Goal: Task Accomplishment & Management: Use online tool/utility

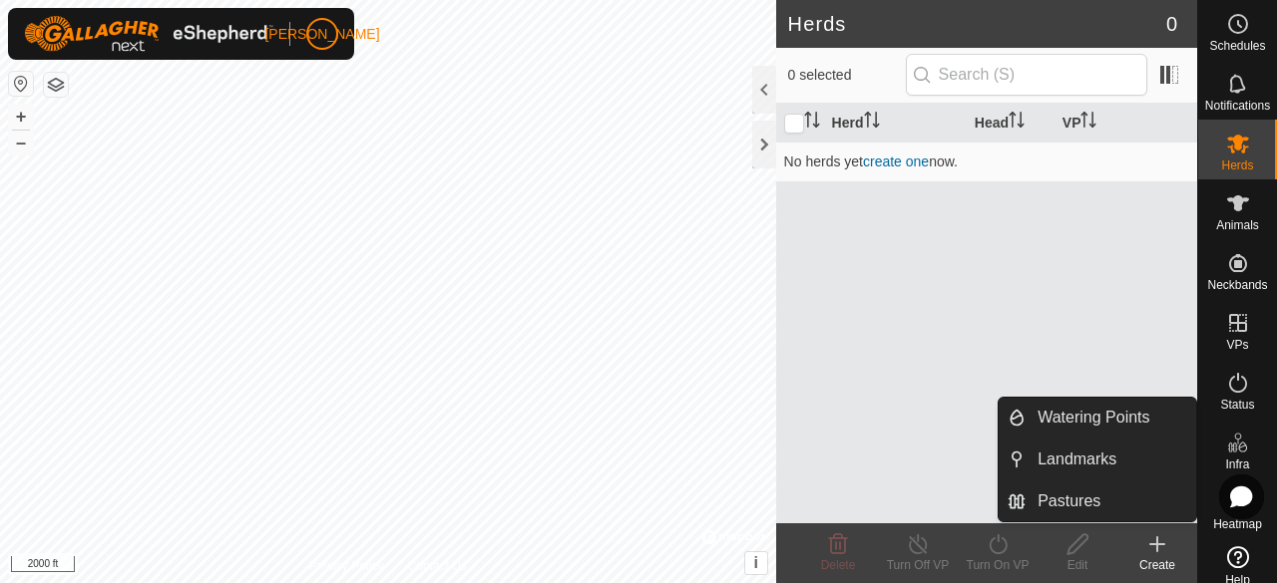
click at [1242, 431] on es-infrastructure-svg-icon at bounding box center [1238, 443] width 36 height 32
click at [1095, 493] on link "Pastures" at bounding box center [1110, 502] width 171 height 40
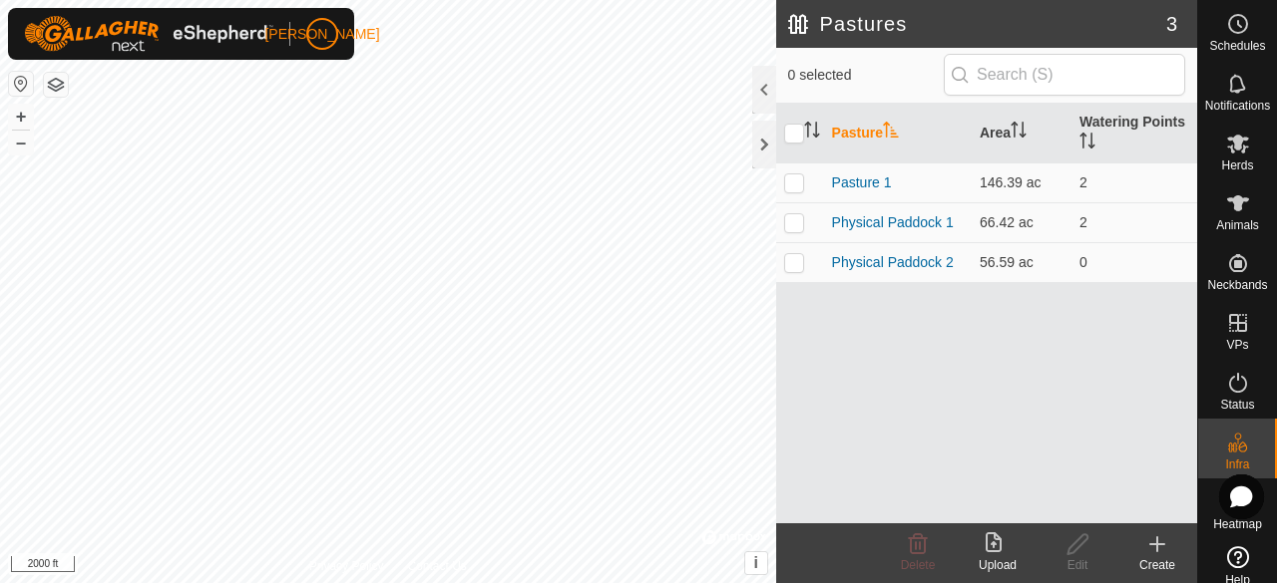
click at [993, 551] on icon at bounding box center [993, 543] width 16 height 20
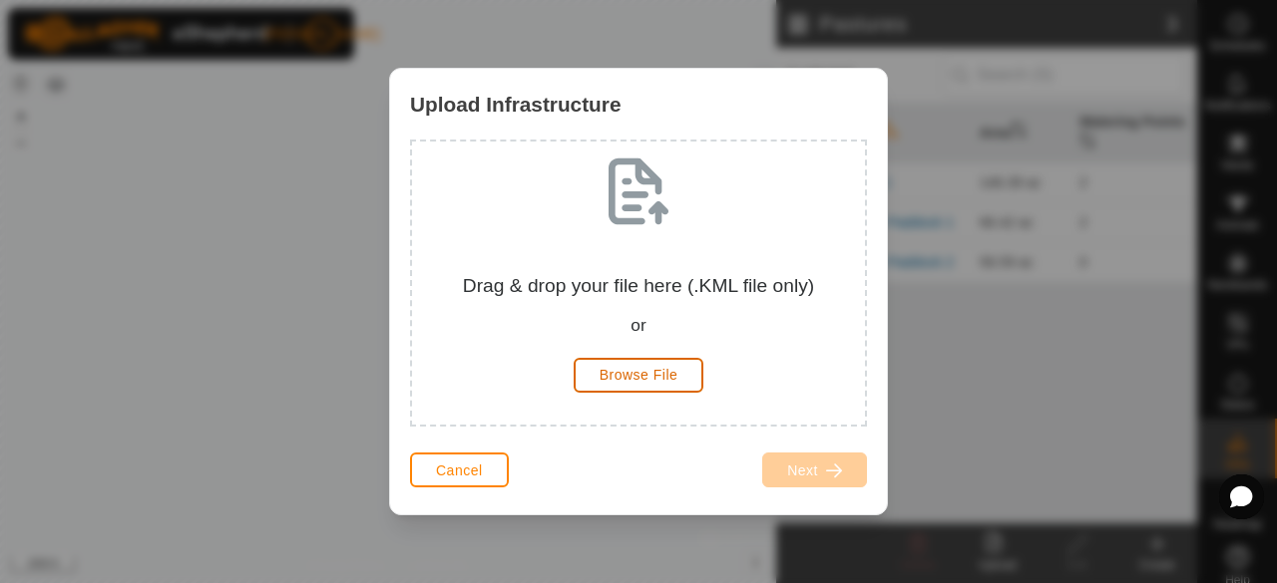
click at [622, 375] on span "Browse File" at bounding box center [638, 375] width 79 height 16
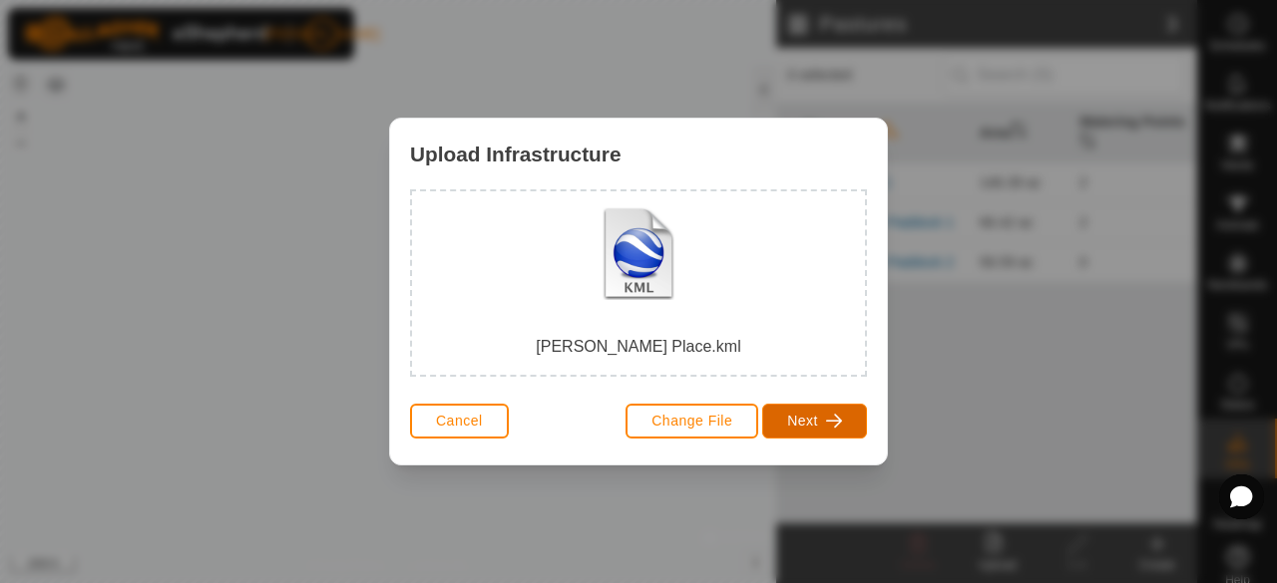
click at [816, 420] on span "Next" at bounding box center [802, 421] width 31 height 16
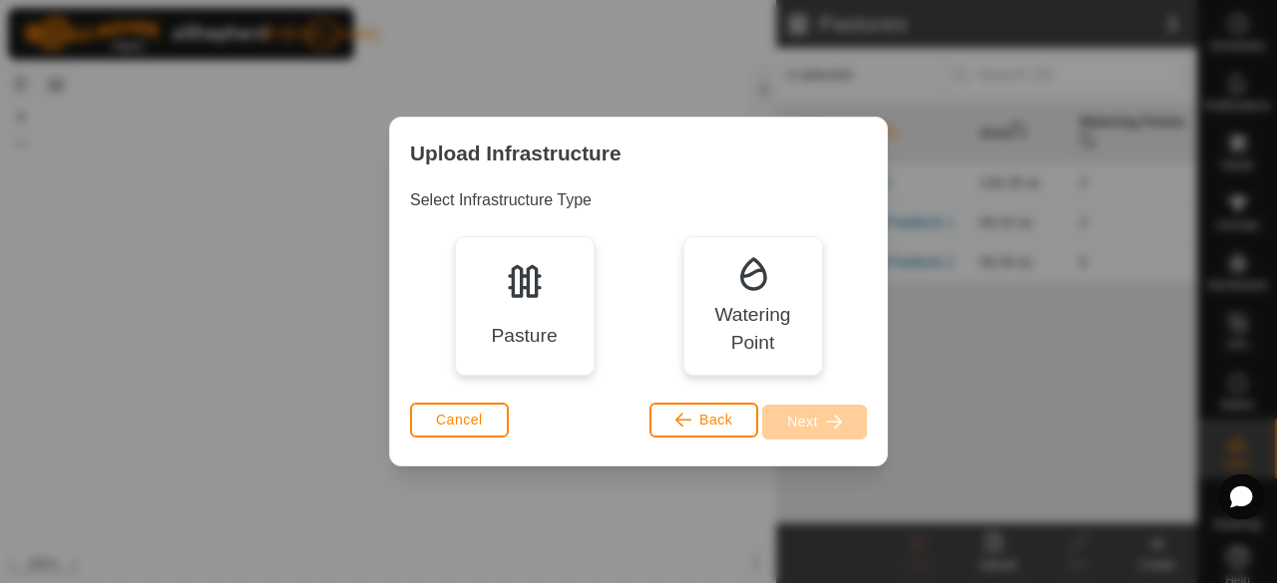
click at [515, 274] on img at bounding box center [525, 281] width 40 height 40
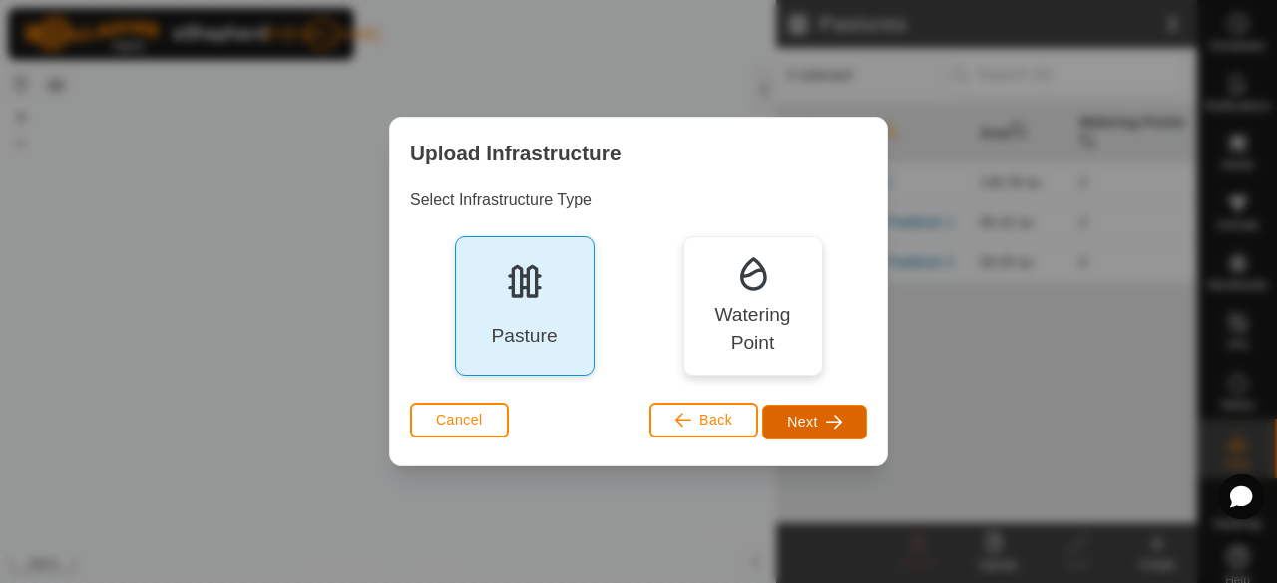
click at [831, 432] on button "Next" at bounding box center [814, 422] width 105 height 35
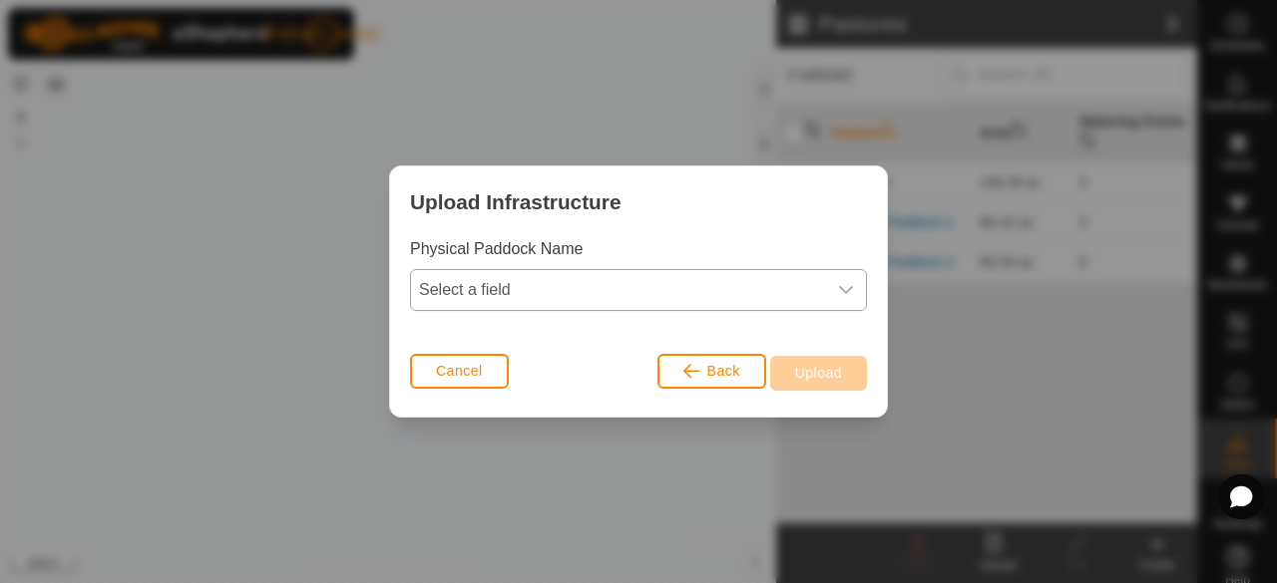
click at [750, 283] on span "Select a field" at bounding box center [618, 290] width 415 height 40
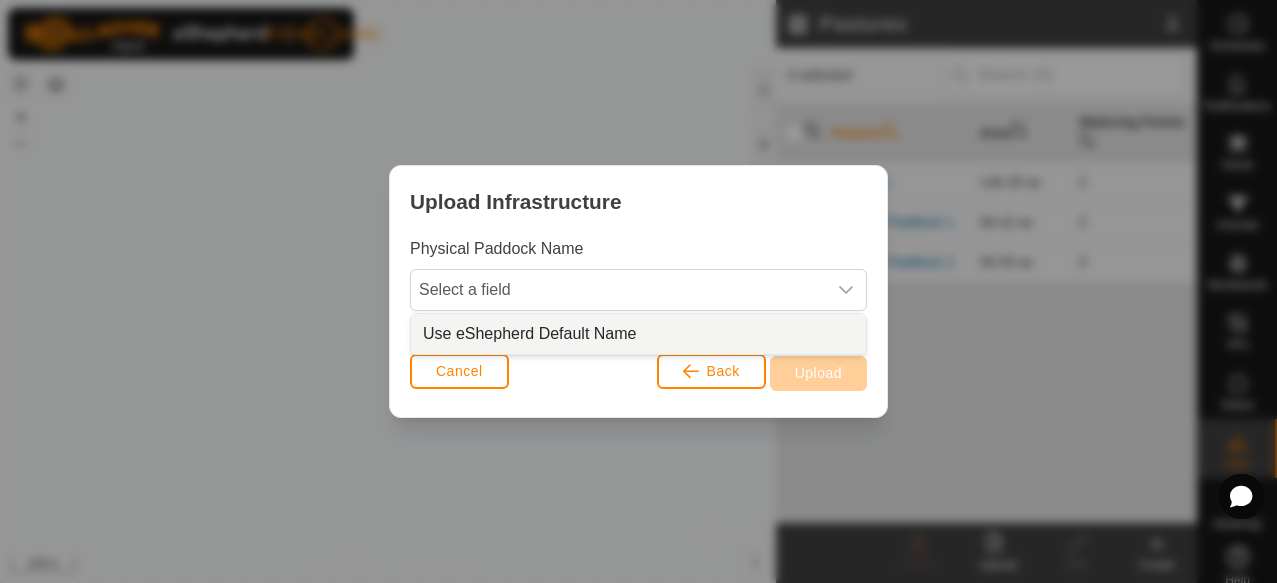
click at [680, 335] on li "Use eShepherd Default Name" at bounding box center [638, 334] width 455 height 40
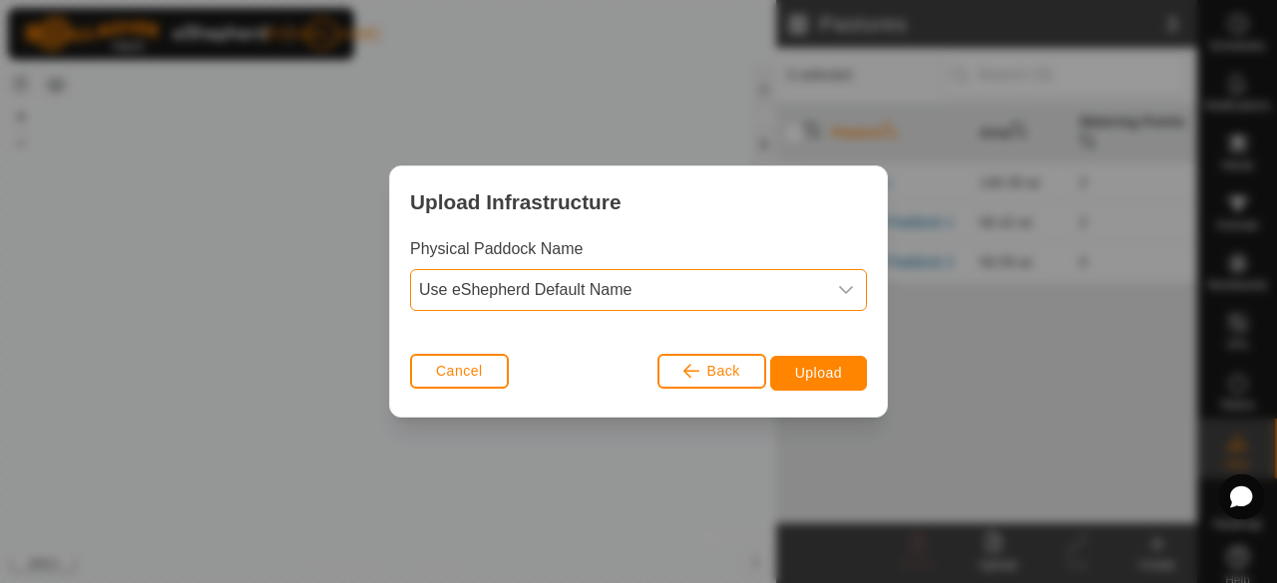
click at [846, 292] on icon "dropdown trigger" at bounding box center [846, 290] width 14 height 8
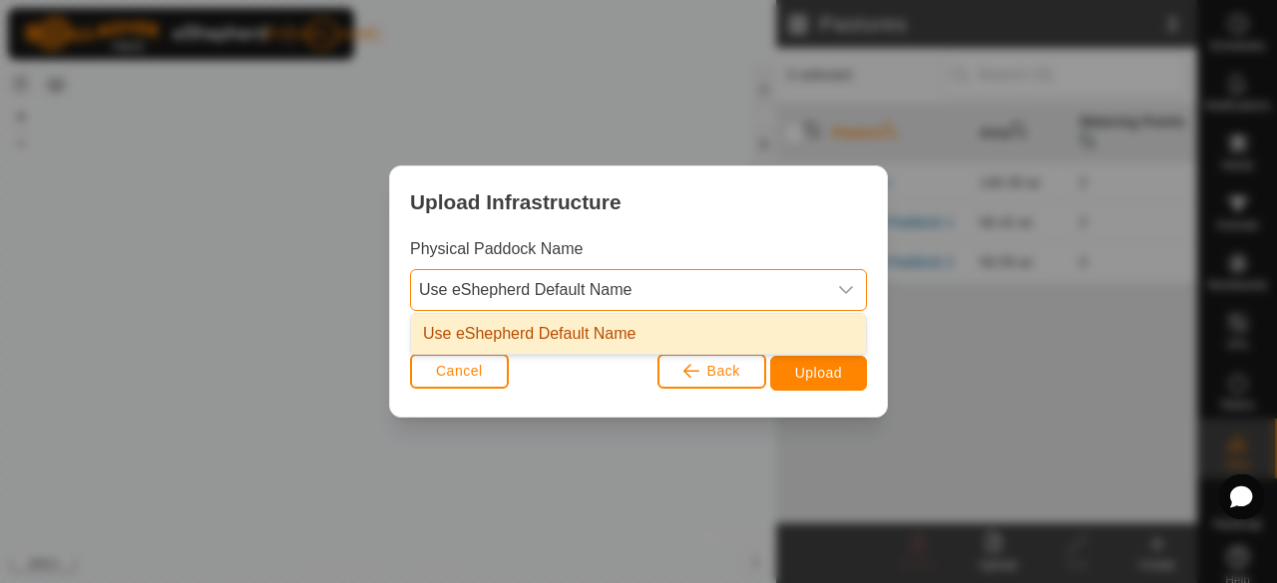
click at [675, 328] on li "Use eShepherd Default Name" at bounding box center [638, 334] width 455 height 40
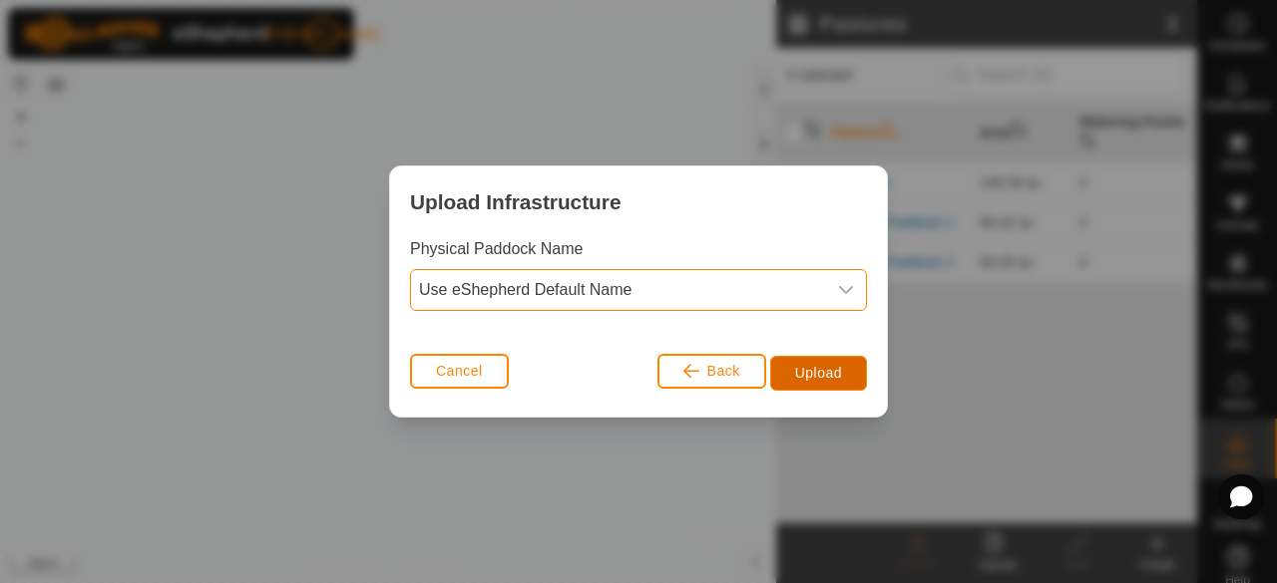
click at [810, 372] on span "Upload" at bounding box center [818, 373] width 47 height 16
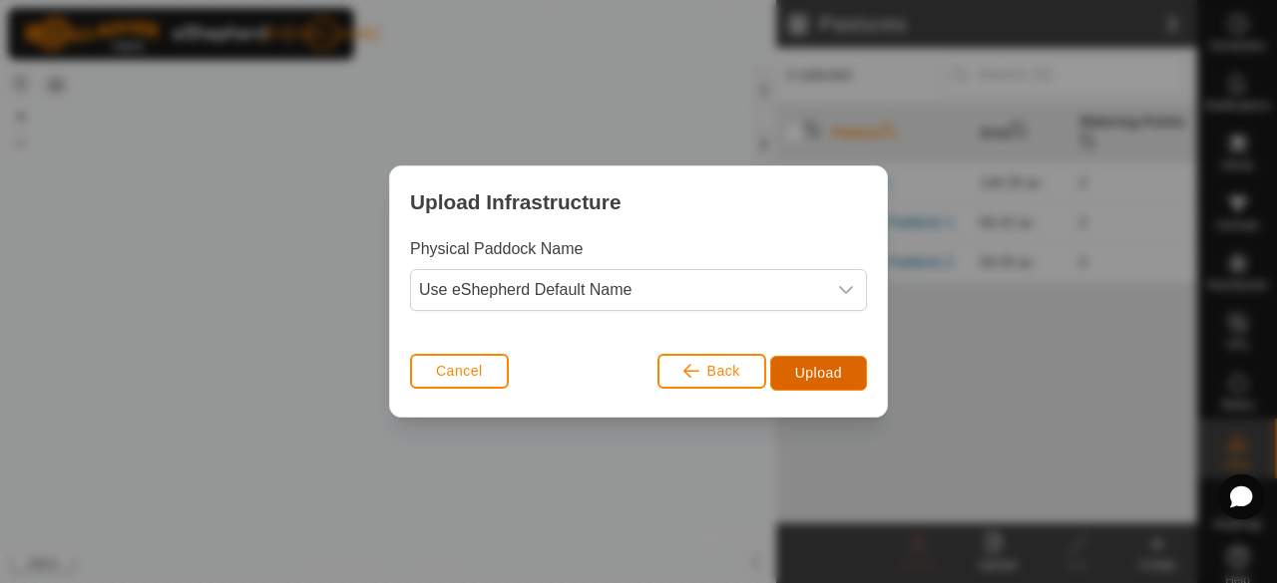
click at [810, 372] on span "Upload" at bounding box center [818, 373] width 47 height 16
click at [439, 362] on button "Cancel" at bounding box center [459, 371] width 99 height 35
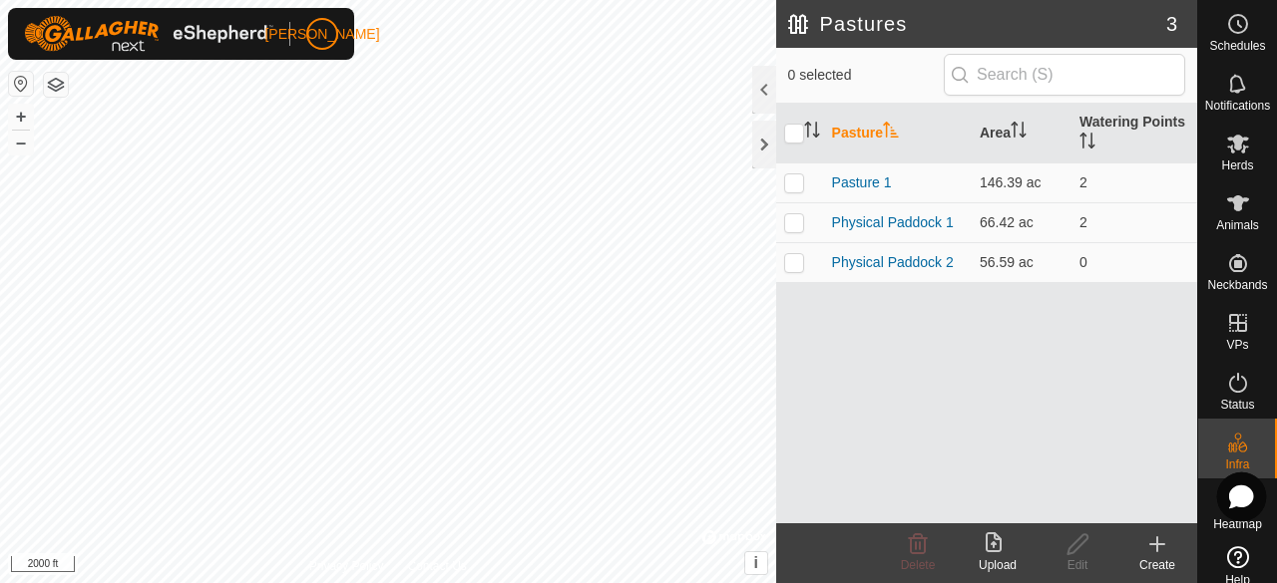
click at [1234, 495] on icon at bounding box center [1241, 497] width 22 height 21
